Goal: Information Seeking & Learning: Understand process/instructions

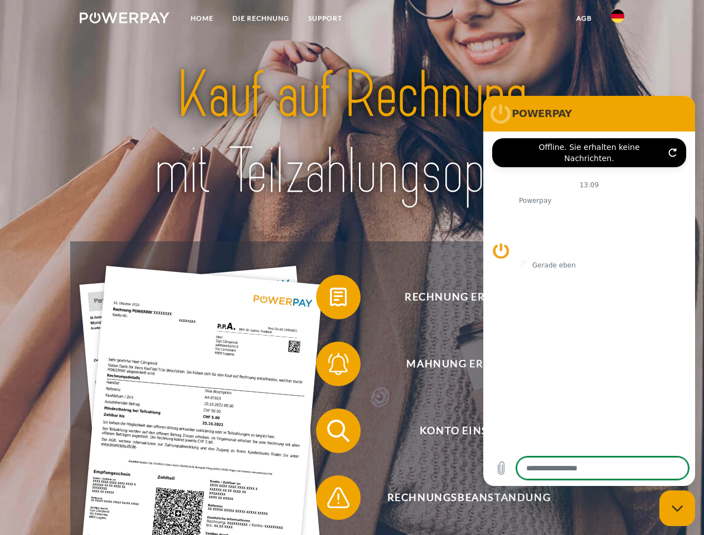
click at [124, 20] on img at bounding box center [125, 17] width 90 height 11
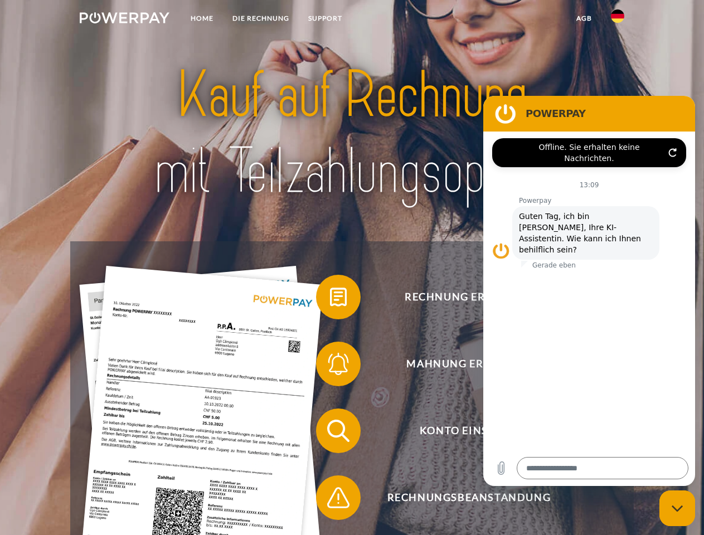
click at [618, 20] on img at bounding box center [617, 15] width 13 height 13
click at [584, 18] on link "agb" at bounding box center [584, 18] width 35 height 20
click at [330, 299] on span at bounding box center [322, 297] width 56 height 56
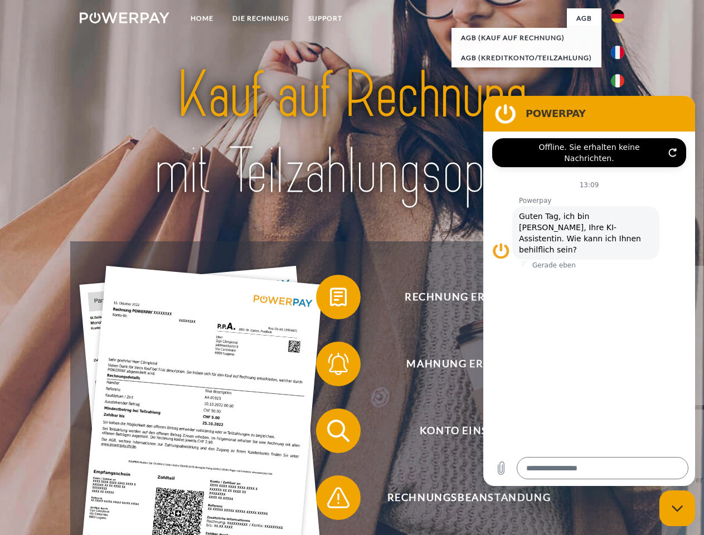
click at [330, 366] on div "Rechnung erhalten? Mahnung erhalten? Konto einsehen" at bounding box center [351, 464] width 563 height 446
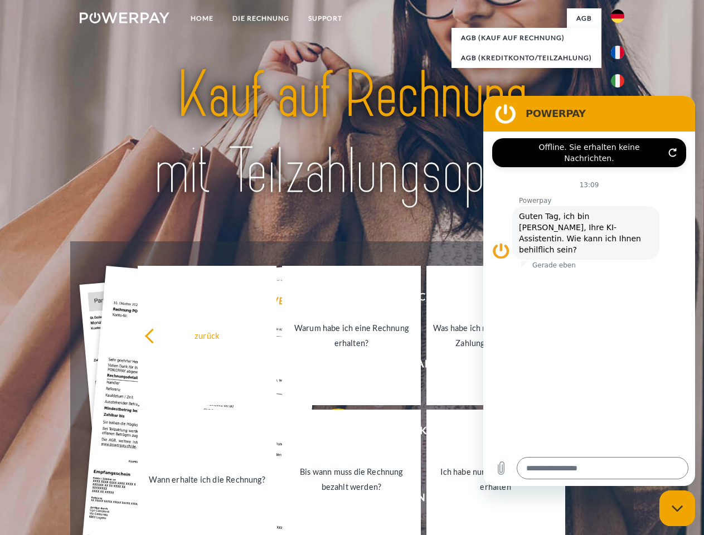
click at [330, 433] on link "Bis wann muss die Rechnung bezahlt werden?" at bounding box center [351, 479] width 139 height 139
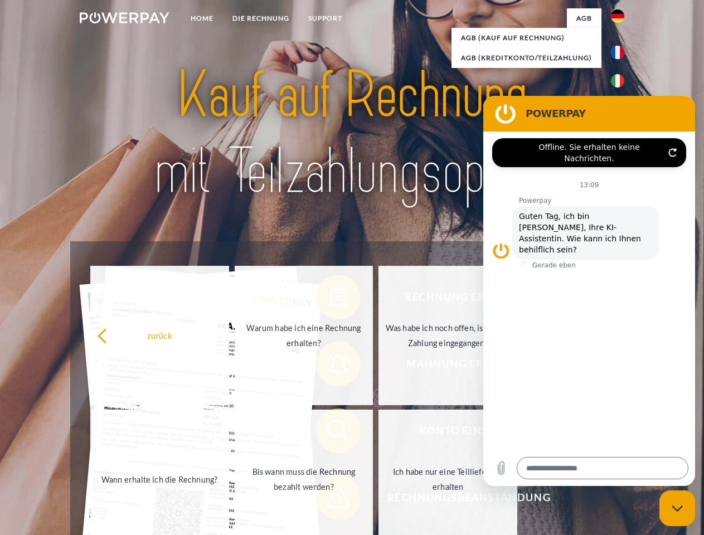
click at [330, 500] on span at bounding box center [322, 498] width 56 height 56
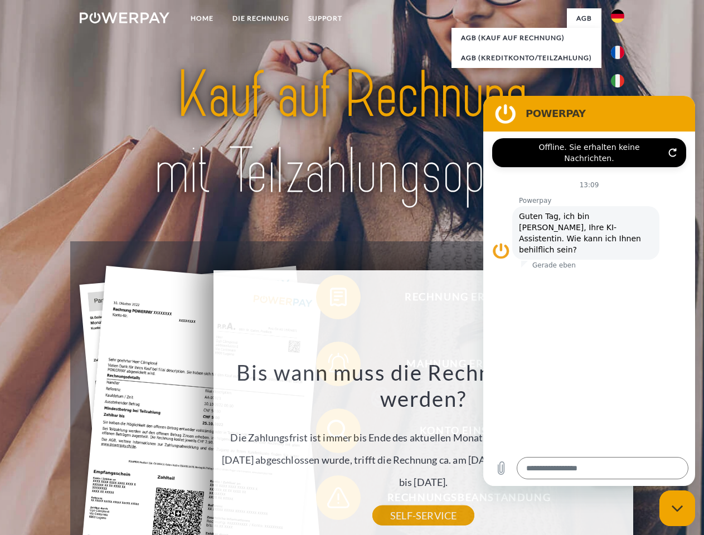
click at [678, 509] on icon "Messaging-Fenster schließen" at bounding box center [678, 508] width 12 height 7
type textarea "*"
